Goal: Information Seeking & Learning: Learn about a topic

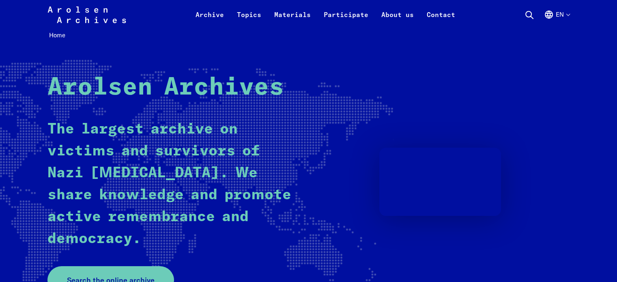
scroll to position [32, 0]
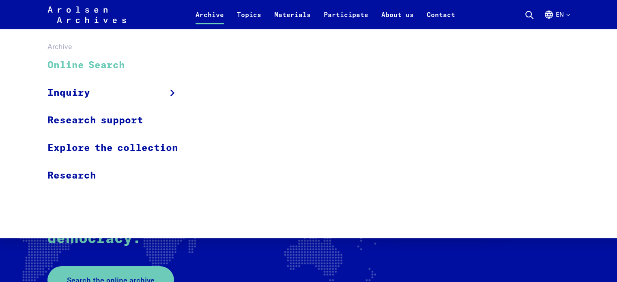
click at [70, 63] on link "Online Search" at bounding box center [117, 65] width 141 height 27
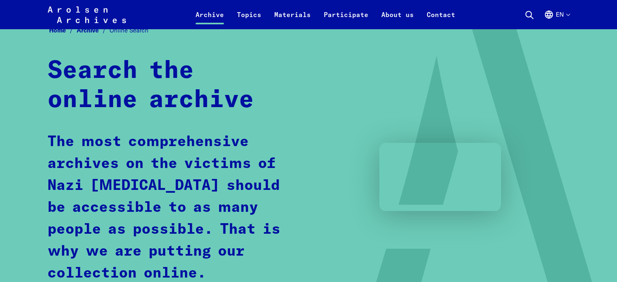
scroll to position [4, 0]
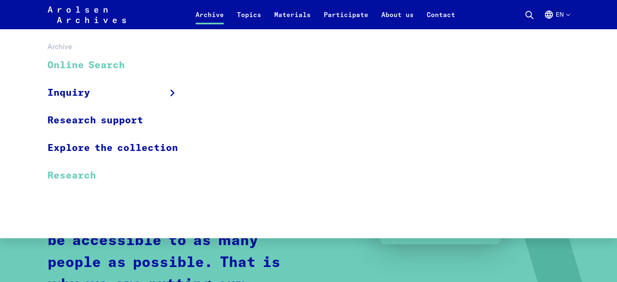
click at [83, 174] on link "Research" at bounding box center [117, 175] width 141 height 27
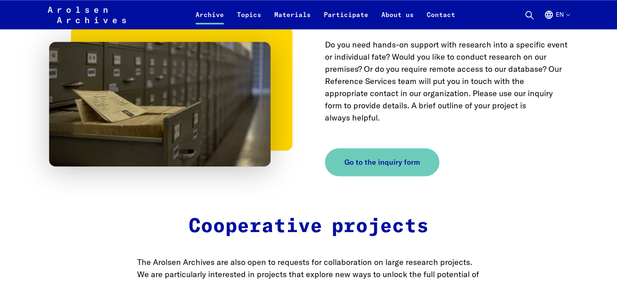
scroll to position [1059, 0]
click at [370, 156] on span "Go to the inquiry form" at bounding box center [378, 161] width 75 height 11
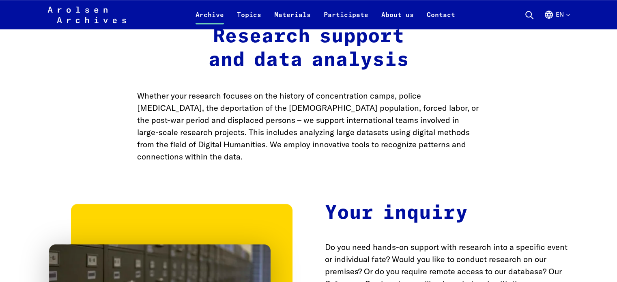
scroll to position [785, 0]
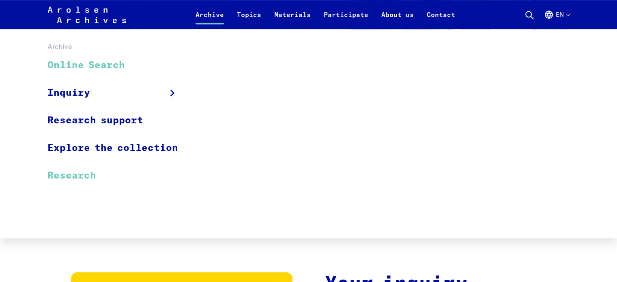
click at [115, 65] on link "Online Search" at bounding box center [117, 65] width 141 height 27
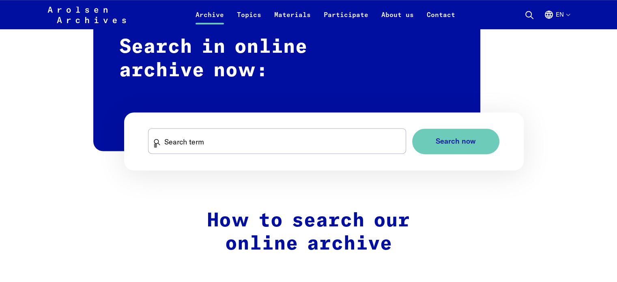
scroll to position [522, 0]
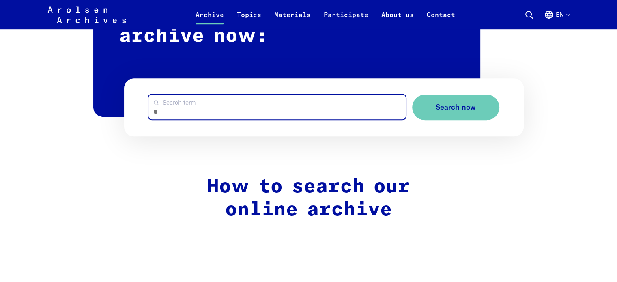
click at [221, 108] on input "Search term" at bounding box center [276, 107] width 257 height 25
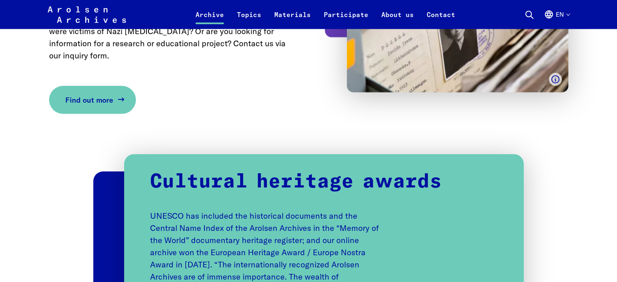
scroll to position [1589, 0]
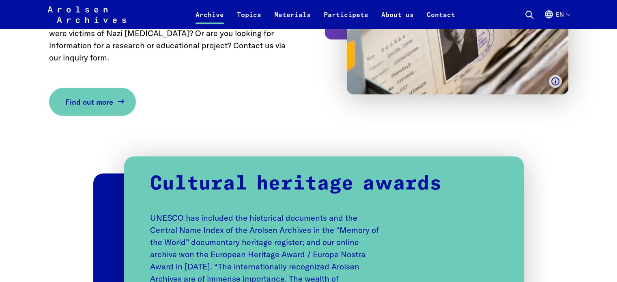
click at [97, 97] on span "Find out more" at bounding box center [89, 102] width 48 height 11
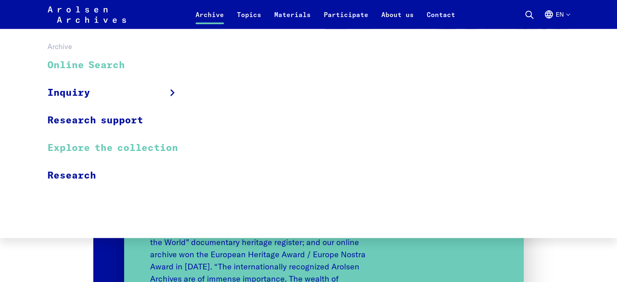
click at [107, 150] on link "Explore the collection" at bounding box center [117, 148] width 141 height 28
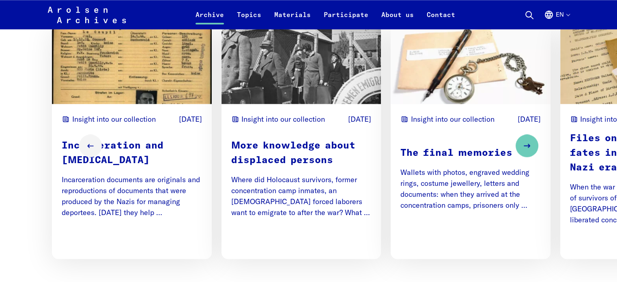
scroll to position [1051, 0]
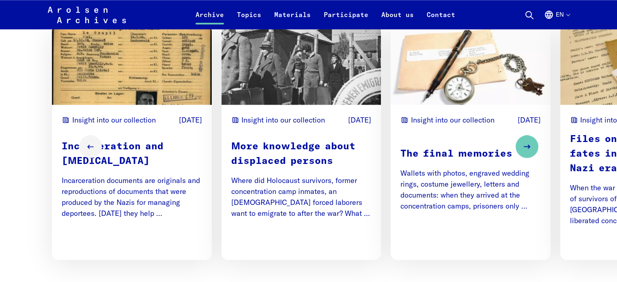
click at [310, 178] on p "Where did Holocaust survivors, former concentration camp inmates, an Nazi force…" at bounding box center [301, 197] width 140 height 44
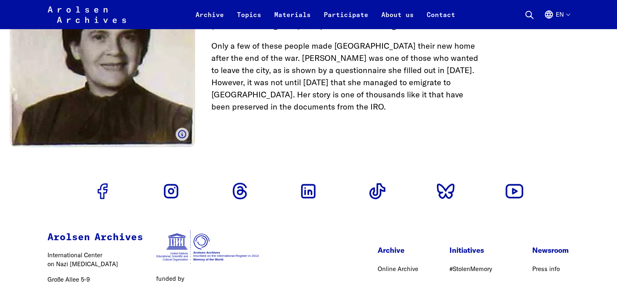
scroll to position [2404, 0]
click at [389, 265] on link "Online Archive" at bounding box center [398, 269] width 41 height 8
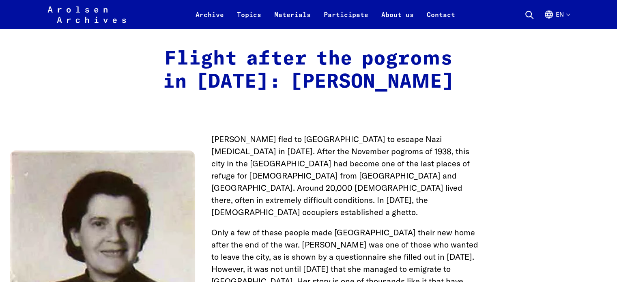
scroll to position [2217, 0]
